Goal: Entertainment & Leisure: Consume media (video, audio)

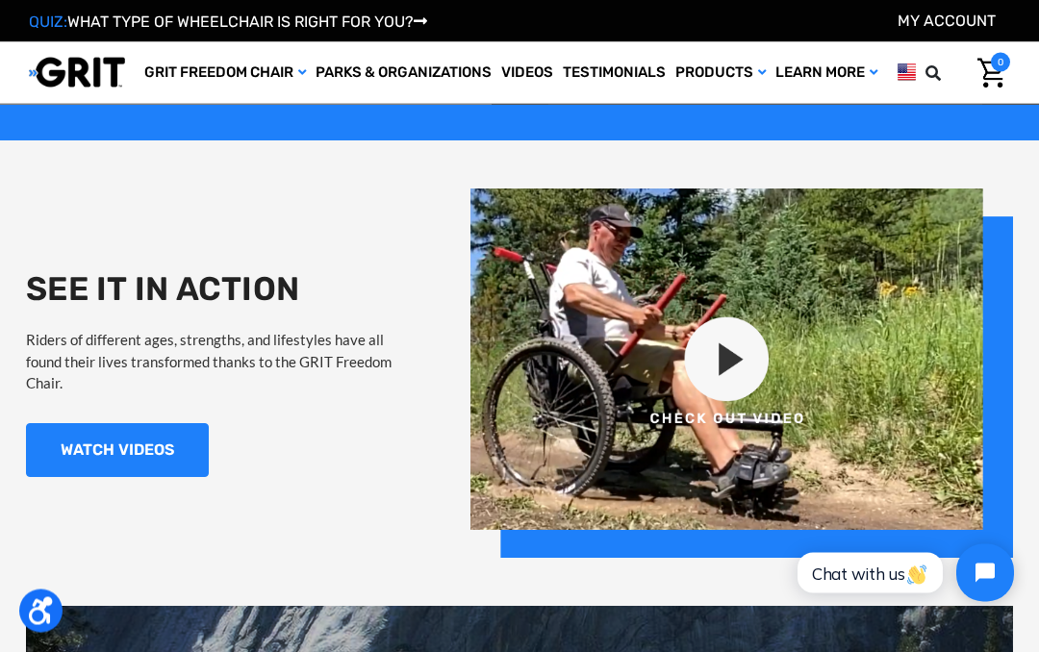
scroll to position [1441, 0]
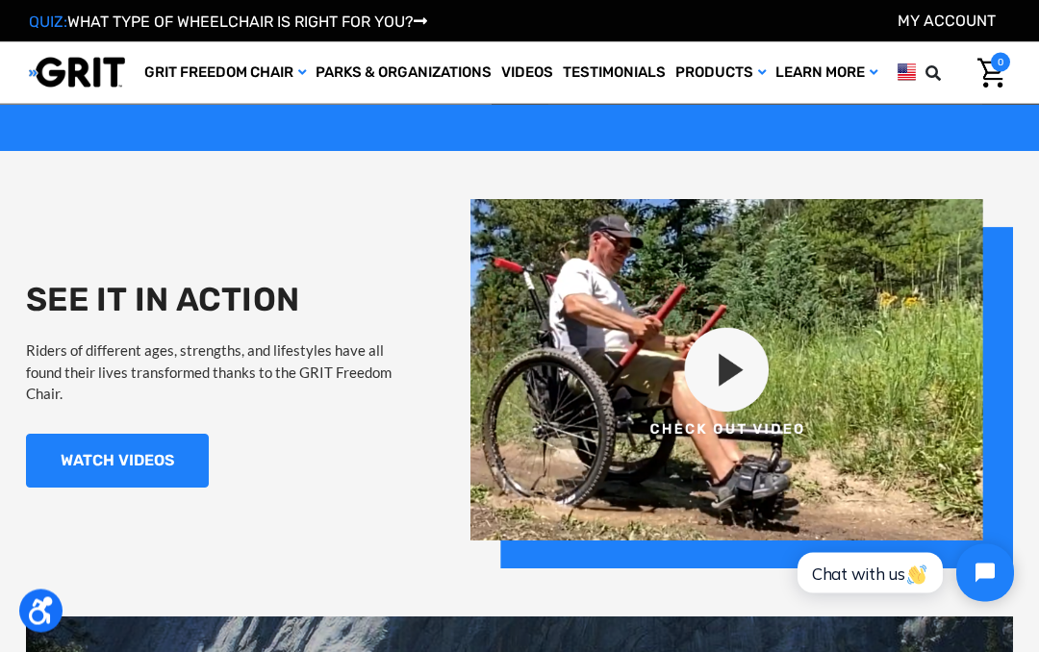
click at [91, 452] on link "WATCH VIDEOS" at bounding box center [117, 462] width 183 height 54
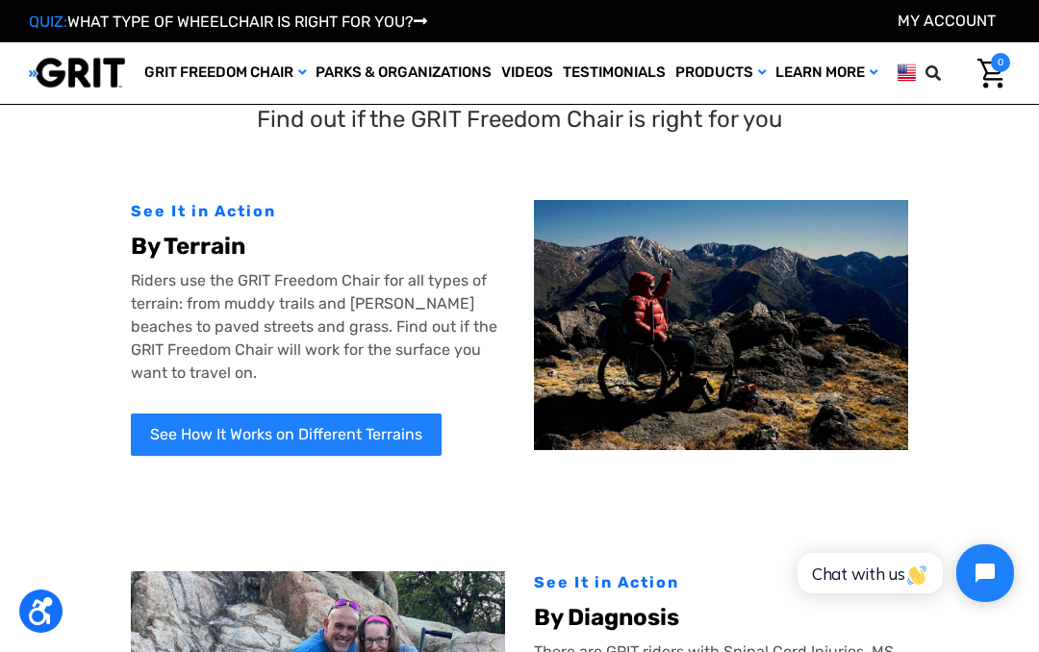
click at [306, 455] on link "See How It Works on Different Terrains" at bounding box center [286, 434] width 311 height 42
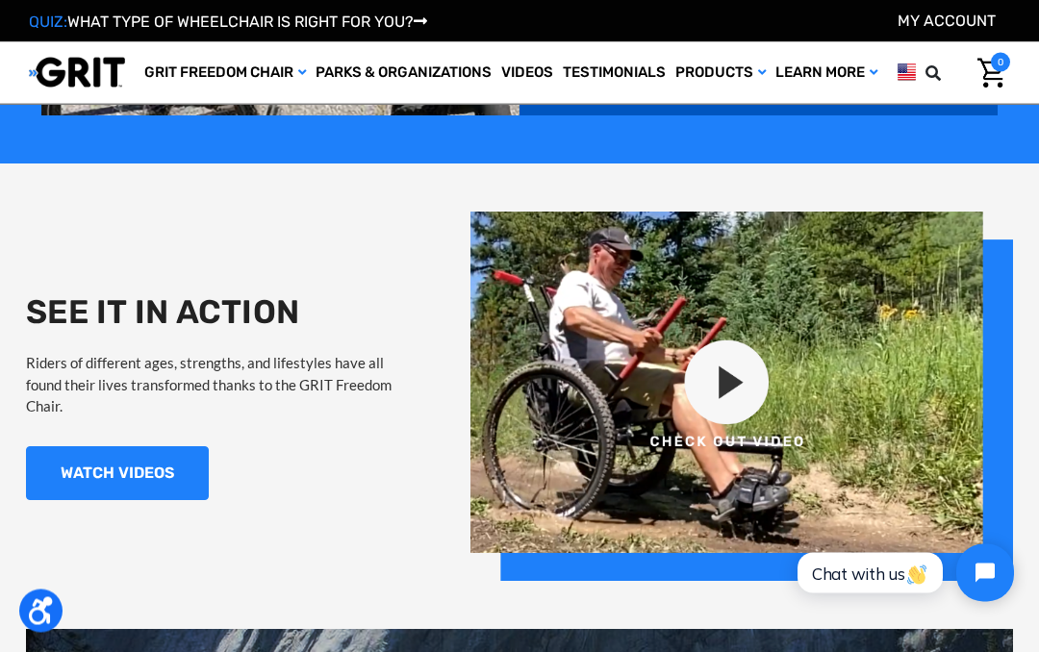
scroll to position [1430, 0]
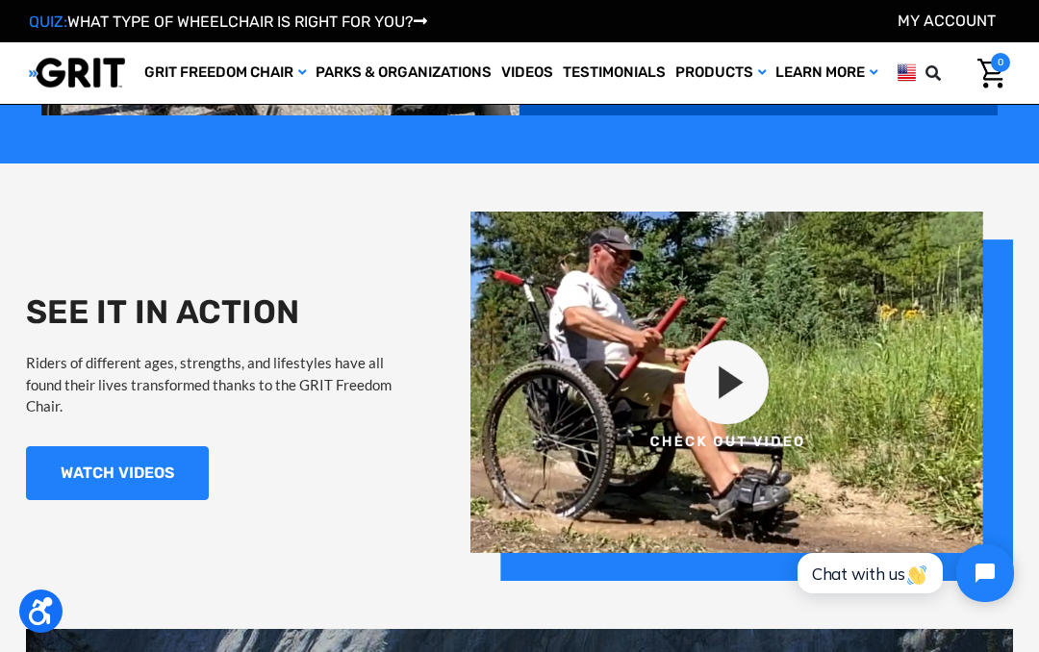
click at [143, 448] on link "WATCH VIDEOS" at bounding box center [117, 473] width 183 height 54
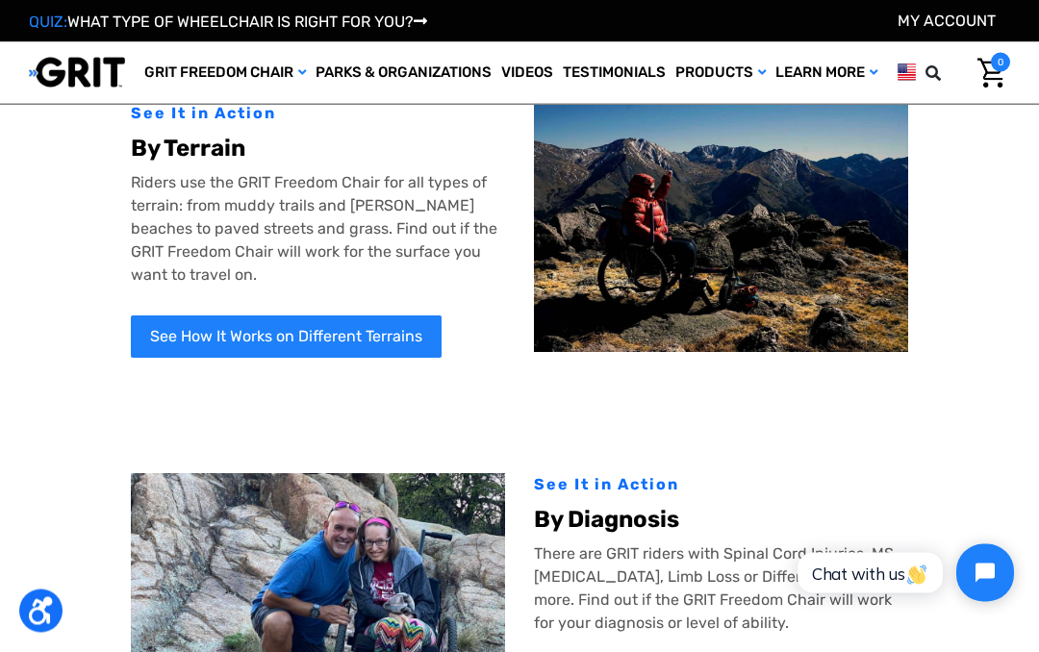
scroll to position [98, 0]
